Goal: Find specific page/section: Find specific page/section

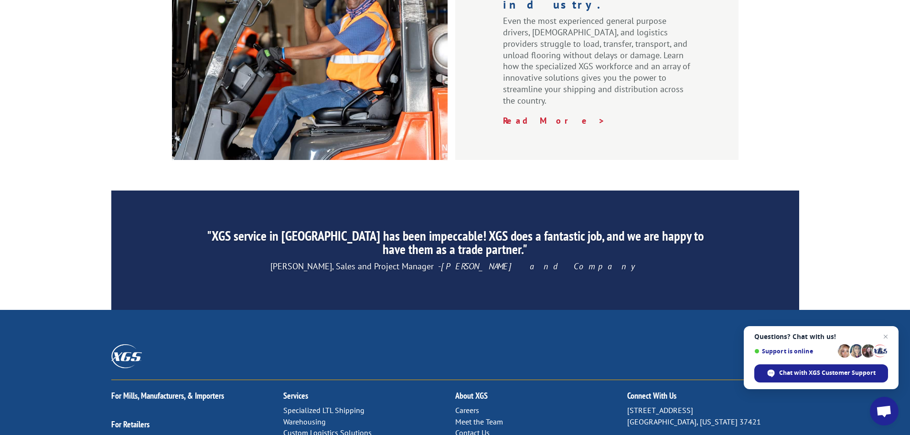
scroll to position [1455, 0]
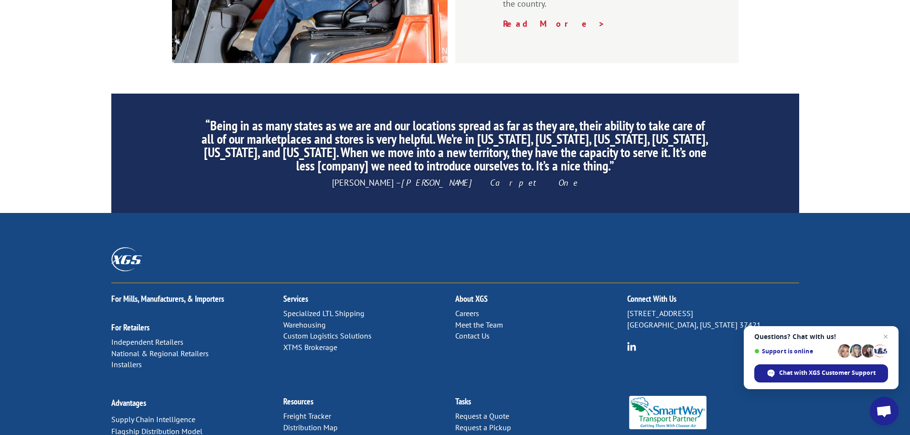
click at [465, 308] on link "Careers" at bounding box center [467, 313] width 24 height 10
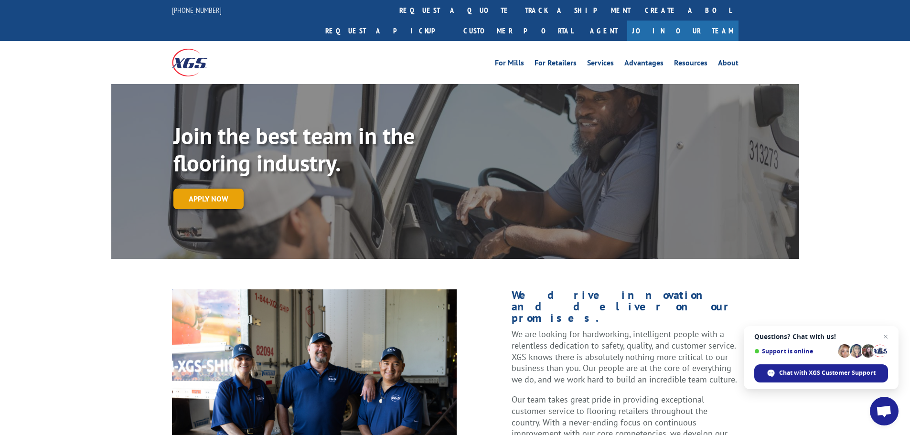
click at [200, 189] on link "Apply now" at bounding box center [208, 199] width 70 height 21
